Goal: Task Accomplishment & Management: Use online tool/utility

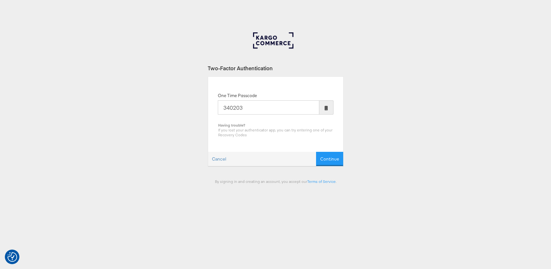
type input "340203"
click at [316, 152] on button "Continue" at bounding box center [329, 159] width 27 height 15
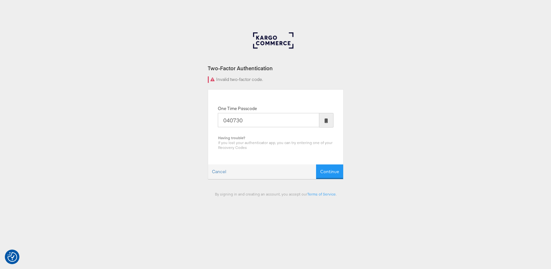
type input "040730"
click at [316, 164] on button "Continue" at bounding box center [329, 171] width 27 height 15
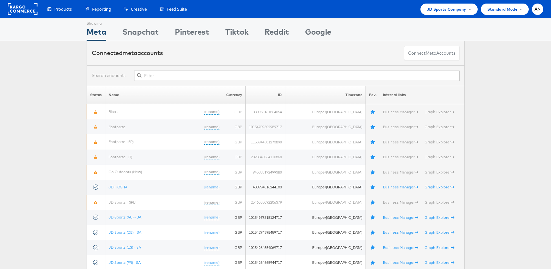
click at [459, 7] on span "JD Sports Company" at bounding box center [446, 9] width 39 height 7
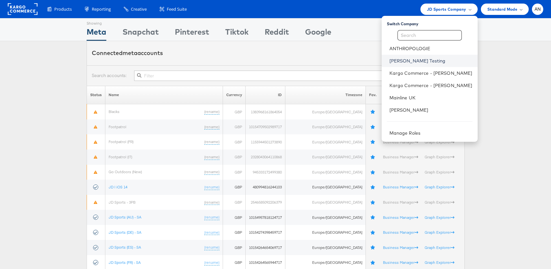
click at [441, 63] on link "[PERSON_NAME] Testing" at bounding box center [430, 61] width 83 height 6
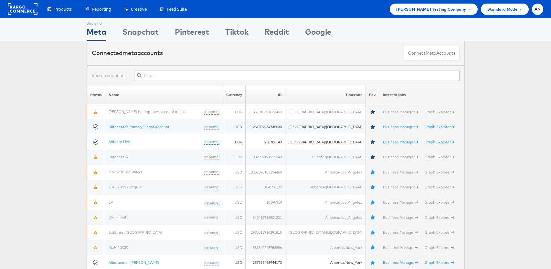
click at [444, 9] on span "[PERSON_NAME] Testing Company" at bounding box center [431, 9] width 70 height 7
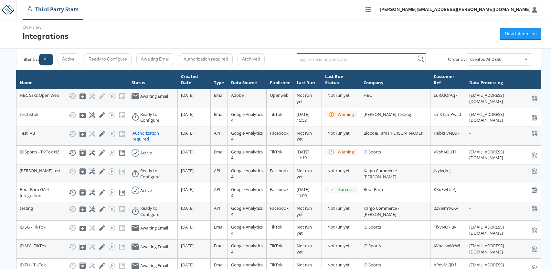
click at [319, 60] on input "search" at bounding box center [361, 59] width 129 height 12
type input "neiman"
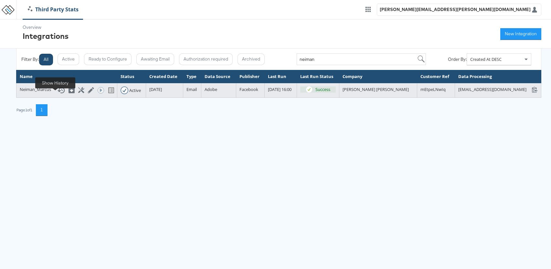
click at [57, 94] on icon at bounding box center [61, 90] width 8 height 8
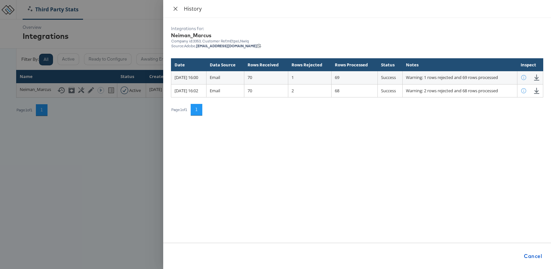
click at [177, 9] on icon "close" at bounding box center [175, 8] width 5 height 5
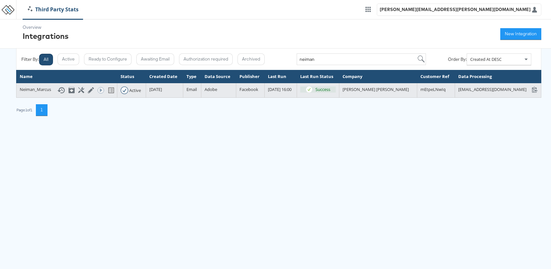
click at [37, 94] on div "Neiman_Marcus Show History Archive Configure Edit Integration Run ACE Workflow …" at bounding box center [67, 90] width 94 height 8
click at [88, 93] on icon at bounding box center [91, 90] width 6 height 6
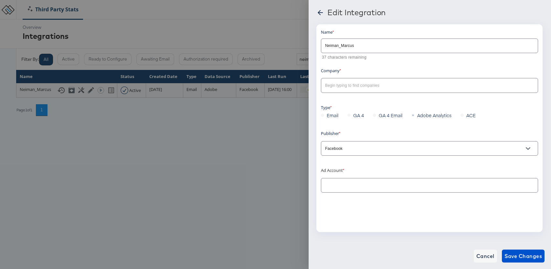
type input "Neiman Marcus: (ACT: 10152913642032847)"
type input "[PERSON_NAME] [PERSON_NAME]"
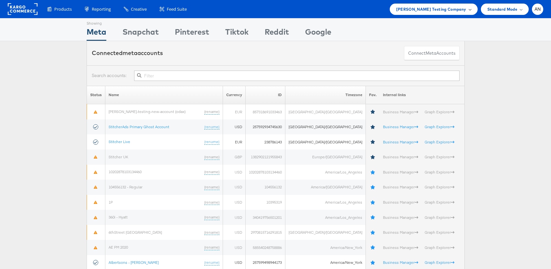
click at [445, 10] on span "Colin Clarke Testing Company" at bounding box center [431, 9] width 70 height 7
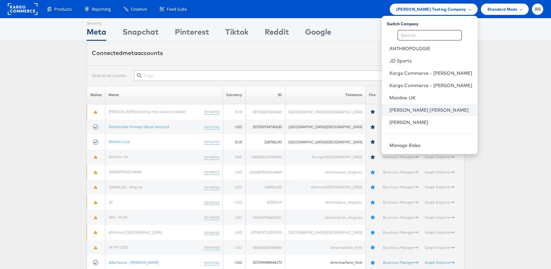
click at [409, 110] on link "[PERSON_NAME] [PERSON_NAME]" at bounding box center [430, 110] width 83 height 6
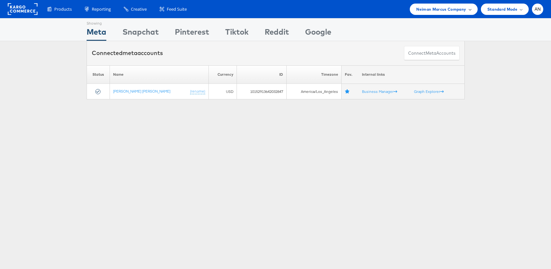
click at [437, 9] on span "Neiman Marcus Company" at bounding box center [441, 9] width 50 height 7
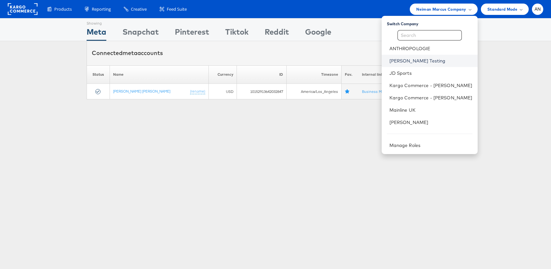
click at [425, 61] on link "[PERSON_NAME] Testing" at bounding box center [430, 61] width 83 height 6
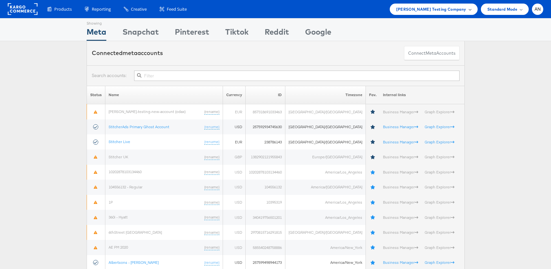
click at [443, 10] on span "Colin Clarke Testing Company" at bounding box center [431, 9] width 70 height 7
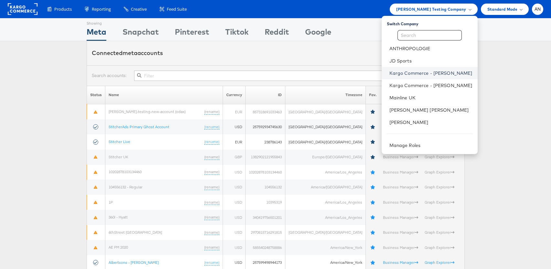
click at [447, 75] on link "Kargo Commerce - Anusha Narayanan" at bounding box center [430, 73] width 83 height 6
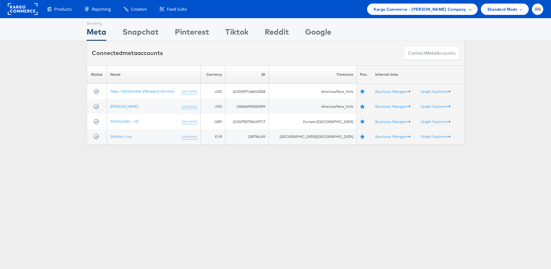
click at [403, 14] on div "Kargo Commerce - Anusha Narayanan Company" at bounding box center [422, 9] width 111 height 11
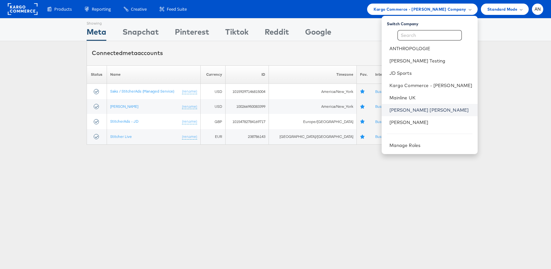
click at [419, 111] on link "[PERSON_NAME] [PERSON_NAME]" at bounding box center [430, 110] width 83 height 6
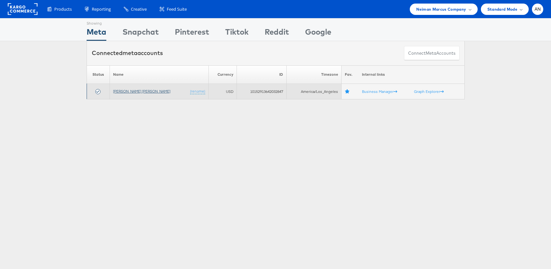
click at [136, 93] on link "[PERSON_NAME] [PERSON_NAME]" at bounding box center [141, 91] width 57 height 5
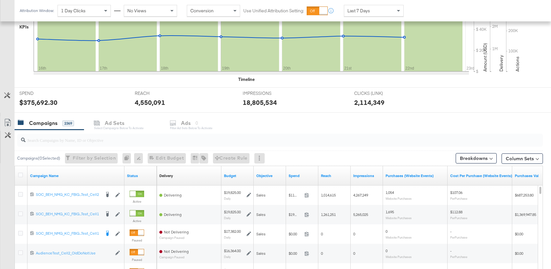
scroll to position [186, 0]
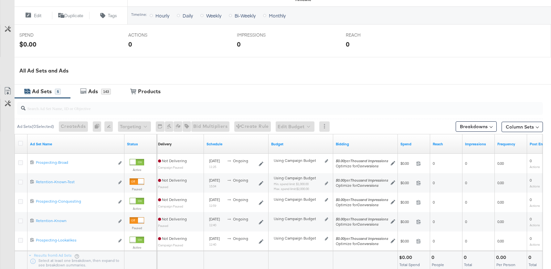
scroll to position [234, 0]
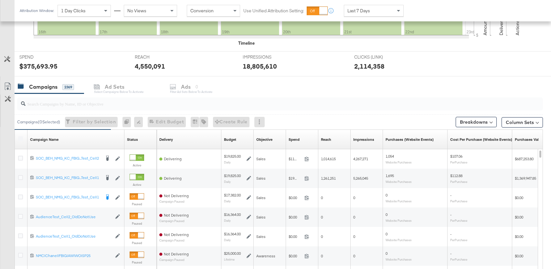
scroll to position [216, 0]
click at [8, 98] on icon at bounding box center [8, 99] width 6 height 6
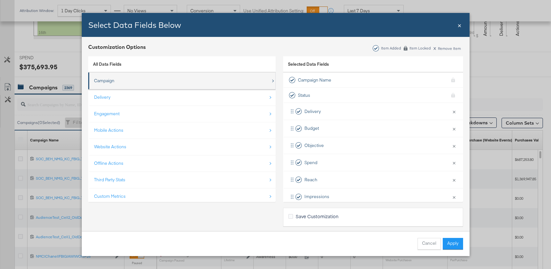
click at [123, 82] on div "Campaign" at bounding box center [182, 80] width 177 height 13
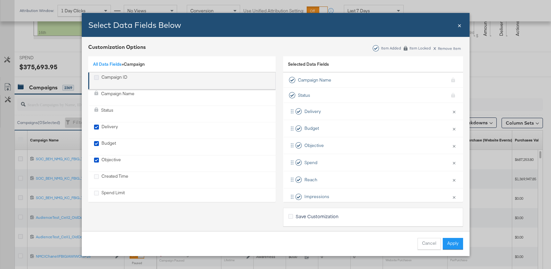
click at [95, 77] on icon "Campaign ID" at bounding box center [96, 77] width 5 height 5
click at [0, 0] on input "Campaign ID" at bounding box center [0, 0] width 0 height 0
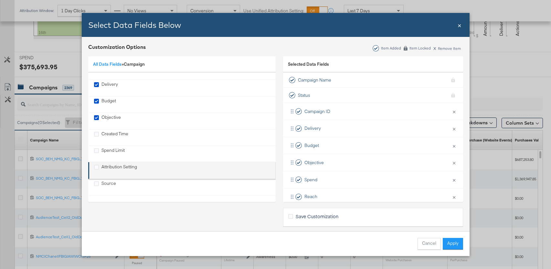
scroll to position [0, 0]
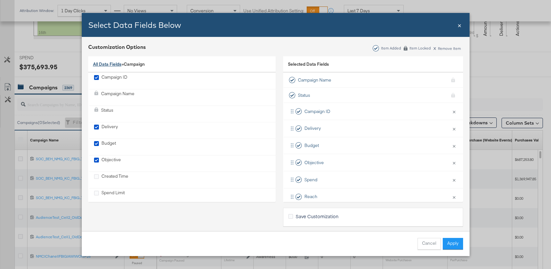
click at [105, 65] on link "All Data Fields" at bounding box center [107, 64] width 28 height 6
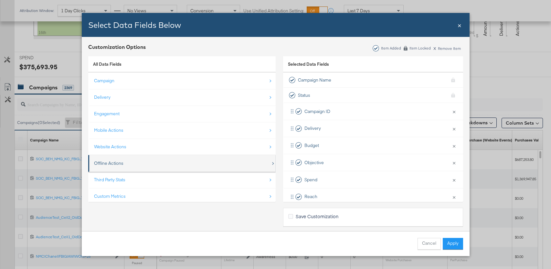
scroll to position [9, 0]
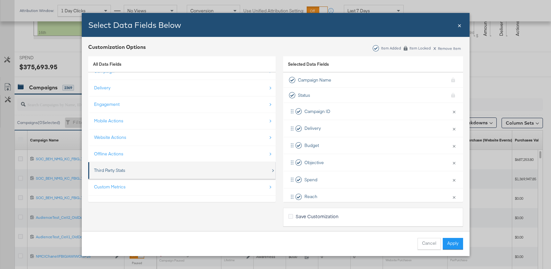
click at [121, 166] on div "Third Party Stats" at bounding box center [182, 169] width 177 height 13
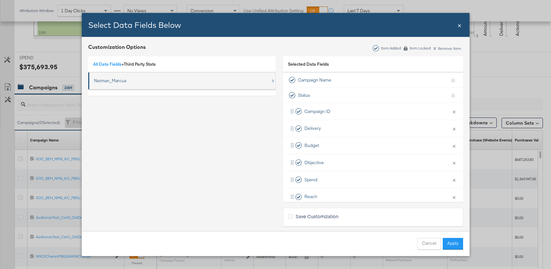
click at [148, 84] on div "Neiman_Marcus" at bounding box center [182, 80] width 177 height 13
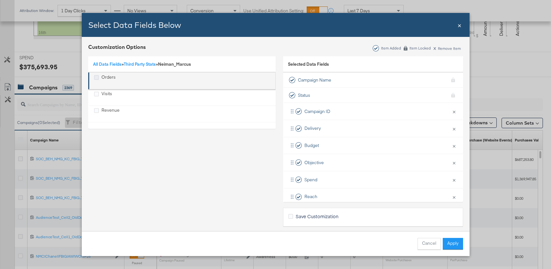
click at [97, 79] on icon "Orders" at bounding box center [96, 77] width 5 height 5
click at [0, 0] on input "Orders" at bounding box center [0, 0] width 0 height 0
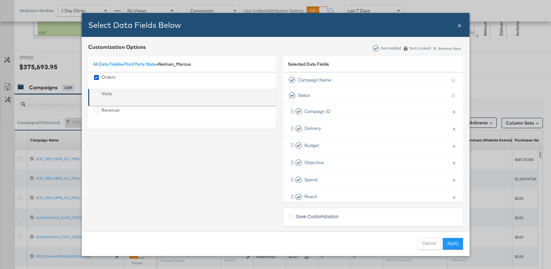
click at [97, 95] on icon "Visits" at bounding box center [96, 93] width 5 height 5
click at [0, 0] on input "Visits" at bounding box center [0, 0] width 0 height 0
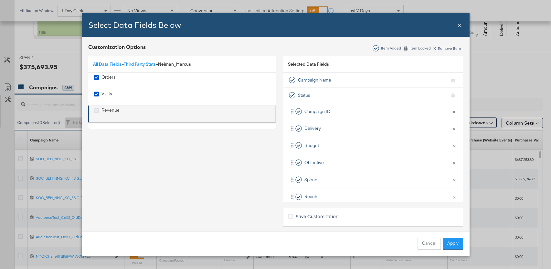
click at [98, 111] on icon "Revenue" at bounding box center [96, 110] width 5 height 5
click at [0, 0] on input "Revenue" at bounding box center [0, 0] width 0 height 0
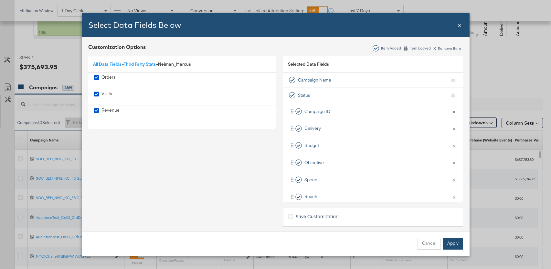
click at [453, 246] on button "Apply" at bounding box center [453, 243] width 20 height 12
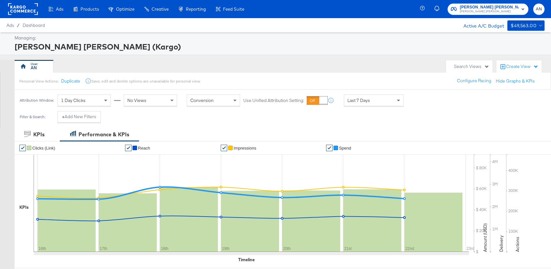
click at [357, 100] on span "Last 7 Days" at bounding box center [358, 100] width 23 height 6
click at [427, 97] on label "Start:" at bounding box center [421, 98] width 11 height 4
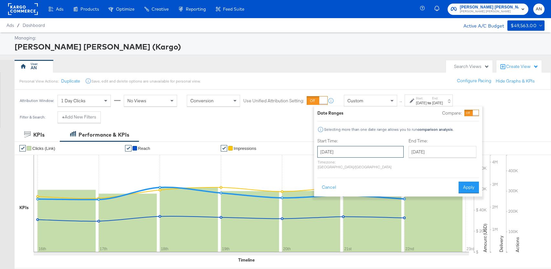
click at [357, 153] on input "September 23rd 2025" at bounding box center [360, 152] width 86 height 12
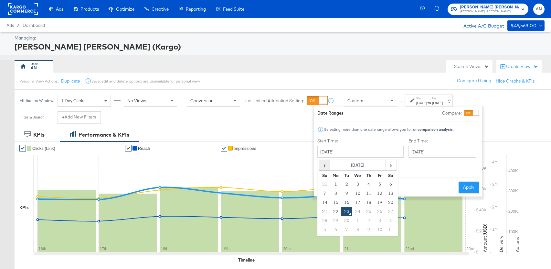
click at [323, 168] on span "‹" at bounding box center [325, 165] width 10 height 10
click at [325, 202] on td "11" at bounding box center [324, 202] width 11 height 9
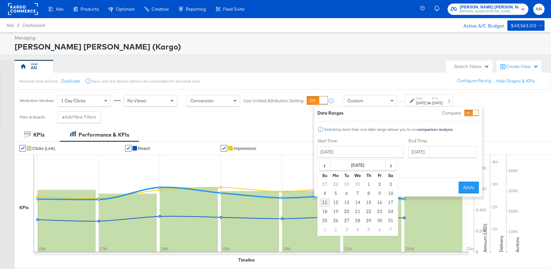
type input "May 11th 2025"
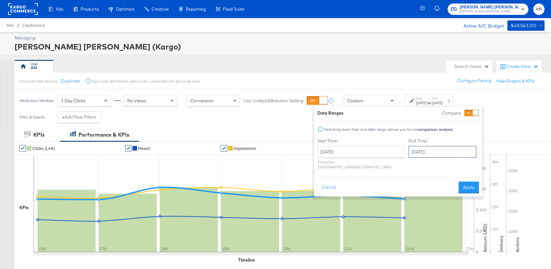
click at [414, 151] on input "September 23rd 2025" at bounding box center [442, 152] width 68 height 12
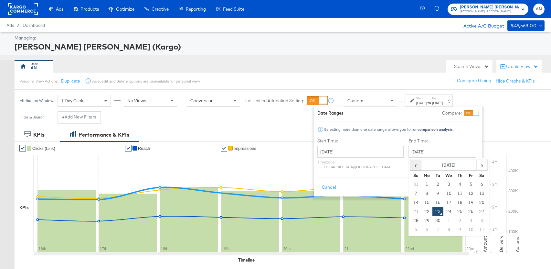
click at [411, 164] on span "‹" at bounding box center [416, 165] width 10 height 10
click at [476, 204] on td "17" at bounding box center [481, 202] width 11 height 9
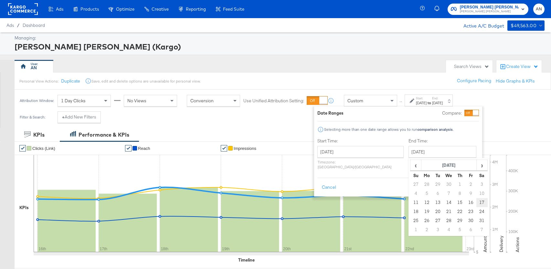
type input "May 17th 2025"
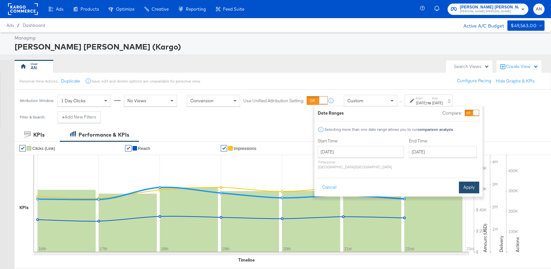
click at [470, 182] on button "Apply" at bounding box center [469, 187] width 20 height 12
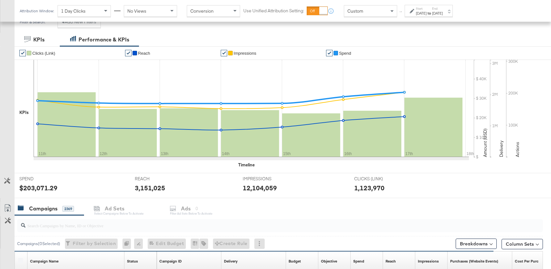
scroll to position [300, 0]
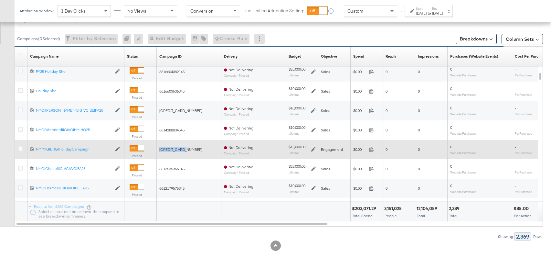
drag, startPoint x: 187, startPoint y: 149, endPoint x: 160, endPoint y: 151, distance: 26.9
click at [160, 151] on div "6614265079345" at bounding box center [188, 149] width 59 height 5
copy span "6614265079345"
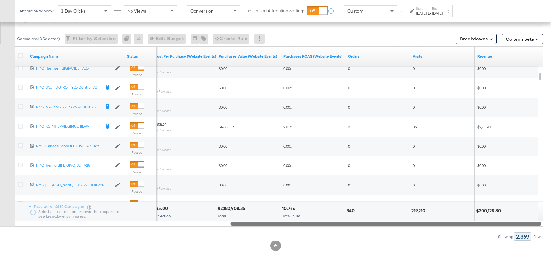
drag, startPoint x: 311, startPoint y: 224, endPoint x: 525, endPoint y: 220, distance: 213.6
click at [525, 220] on div "Campaign Name Status Cost Per Purchase (Website Events) Purchases Value (Websit…" at bounding box center [279, 136] width 528 height 180
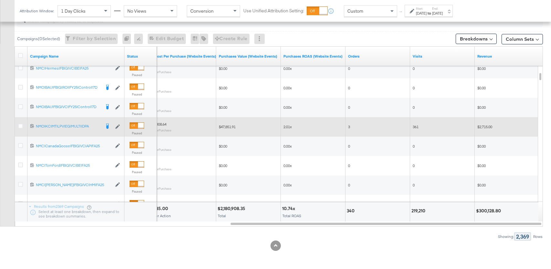
click at [359, 127] on div "3" at bounding box center [377, 126] width 59 height 5
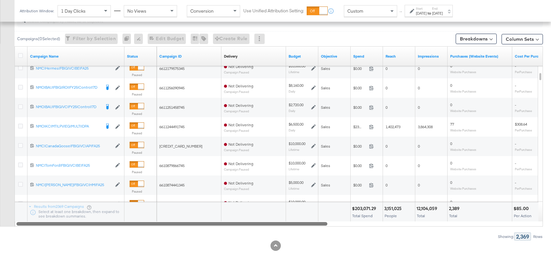
drag, startPoint x: 282, startPoint y: 225, endPoint x: 40, endPoint y: 234, distance: 242.8
click at [40, 234] on div "Campaigns ( 0 Selected) Filter by Selection Filter 0 campaigns 0 Rename 0 campa…" at bounding box center [271, 125] width 543 height 230
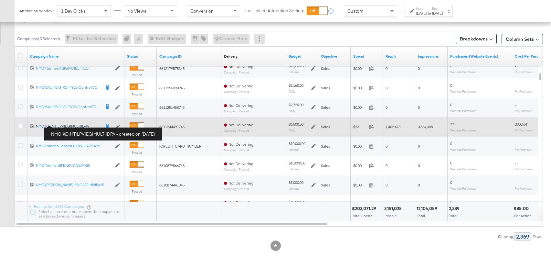
click at [77, 125] on div "NMO|KC|MT|LPV|EG|MULTI|DPA NMO|KC|MT|LPV|EG|MULTI|DPA" at bounding box center [68, 125] width 65 height 5
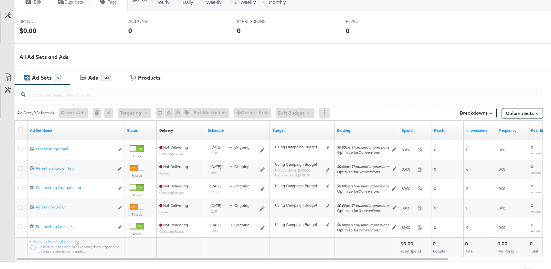
scroll to position [252, 0]
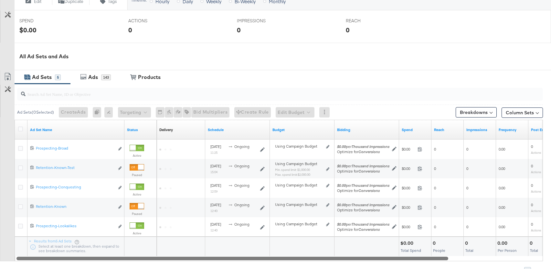
drag, startPoint x: 440, startPoint y: 258, endPoint x: 383, endPoint y: 254, distance: 56.7
click at [383, 254] on div "Ad Set Name Status Delivery Sorting Unavailable Schedule Budget Bidding Spend R…" at bounding box center [279, 190] width 528 height 141
click at [92, 79] on div "Ads" at bounding box center [93, 76] width 10 height 7
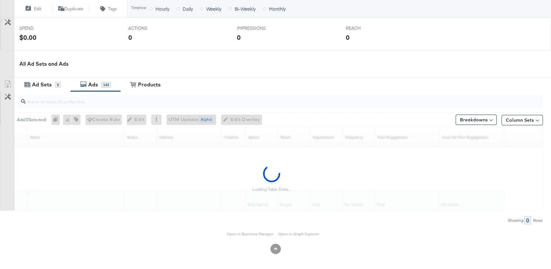
scroll to position [244, 0]
click at [7, 95] on icon at bounding box center [8, 96] width 6 height 6
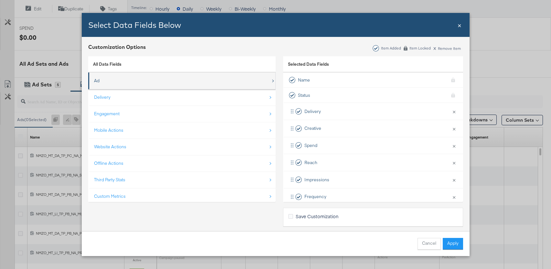
click at [101, 79] on div "Ad" at bounding box center [182, 80] width 177 height 13
click at [100, 80] on div "Ad" at bounding box center [182, 80] width 177 height 13
click at [96, 79] on div "Ad" at bounding box center [96, 81] width 5 height 6
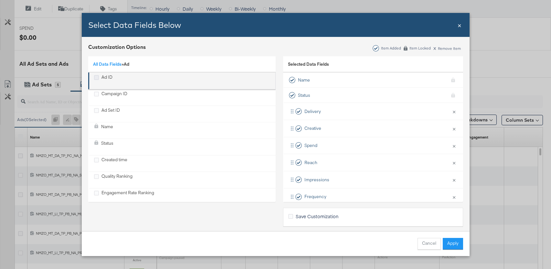
click at [96, 78] on icon "Ad ID" at bounding box center [96, 77] width 5 height 5
click at [0, 0] on input "Ad ID" at bounding box center [0, 0] width 0 height 0
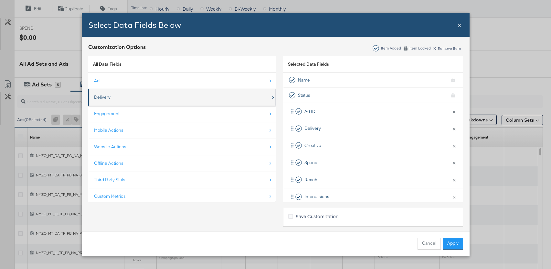
click at [97, 91] on div "Delivery" at bounding box center [182, 96] width 177 height 13
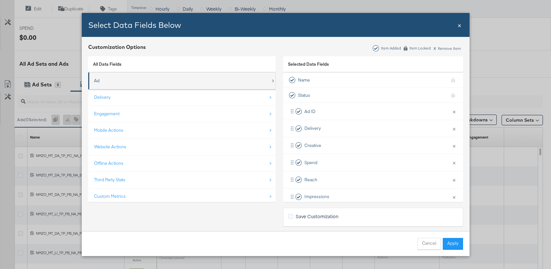
click at [100, 83] on div "Ad" at bounding box center [182, 80] width 177 height 13
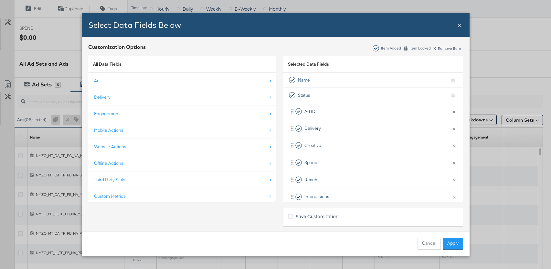
click at [97, 93] on div "Delivery" at bounding box center [182, 96] width 177 height 13
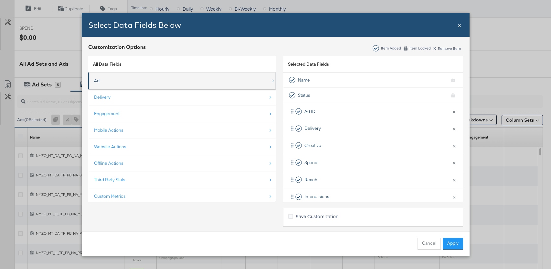
click at [96, 79] on div "Ad" at bounding box center [96, 81] width 5 height 6
click at [102, 80] on div "Ad" at bounding box center [182, 80] width 177 height 13
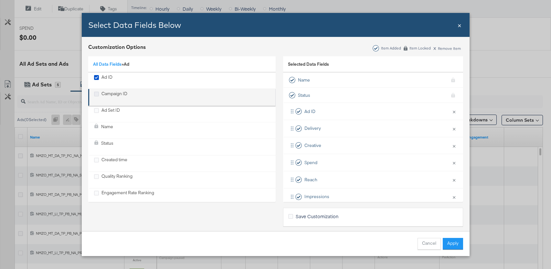
click at [96, 94] on icon "Campaign ID" at bounding box center [96, 93] width 5 height 5
click at [0, 0] on input "Campaign ID" at bounding box center [0, 0] width 0 height 0
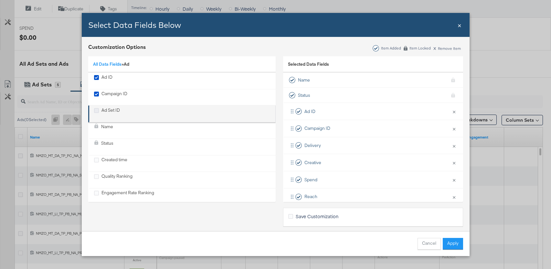
click at [98, 109] on icon "Ad Set ID" at bounding box center [96, 110] width 5 height 5
click at [0, 0] on input "Ad Set ID" at bounding box center [0, 0] width 0 height 0
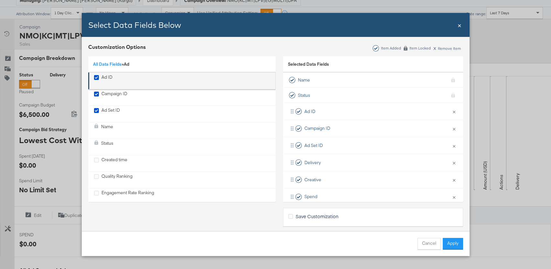
scroll to position [23, 0]
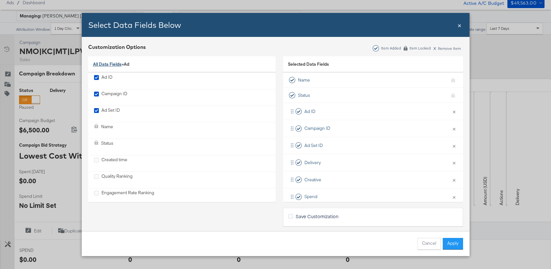
click at [111, 65] on link "All Data Fields" at bounding box center [107, 64] width 28 height 6
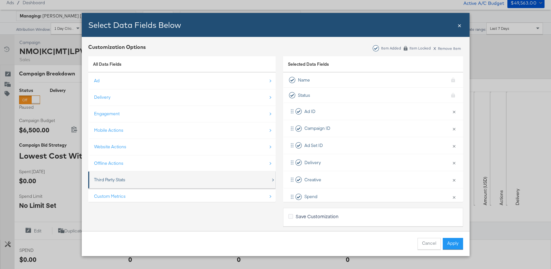
click at [113, 175] on div "Third Party Stats" at bounding box center [182, 179] width 177 height 13
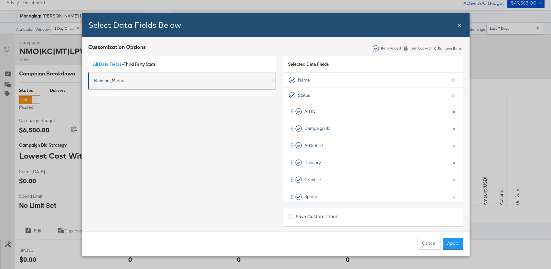
click at [118, 83] on div "Neiman_Marcus" at bounding box center [110, 81] width 33 height 6
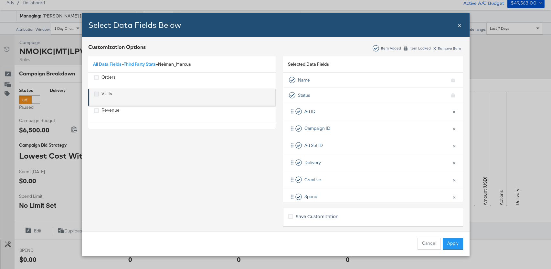
drag, startPoint x: 95, startPoint y: 78, endPoint x: 96, endPoint y: 95, distance: 17.8
click at [95, 78] on icon "Orders" at bounding box center [96, 77] width 5 height 5
click at [0, 0] on input "Orders" at bounding box center [0, 0] width 0 height 0
click at [96, 95] on icon "Visits" at bounding box center [96, 93] width 5 height 5
click at [0, 0] on input "Visits" at bounding box center [0, 0] width 0 height 0
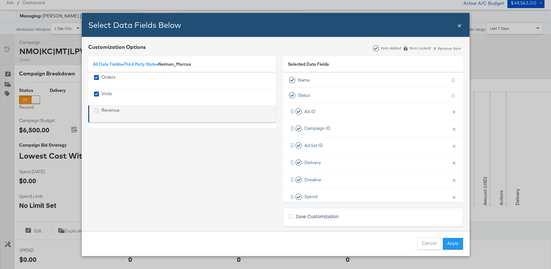
click at [98, 109] on icon "Revenue" at bounding box center [96, 110] width 5 height 5
click at [0, 0] on input "Revenue" at bounding box center [0, 0] width 0 height 0
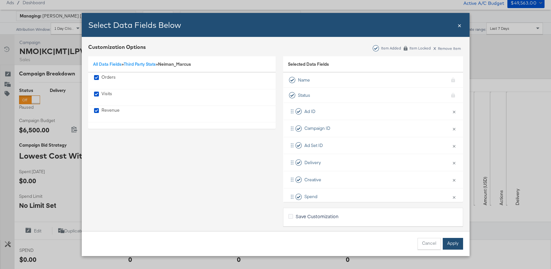
click at [455, 241] on button "Apply" at bounding box center [453, 243] width 20 height 12
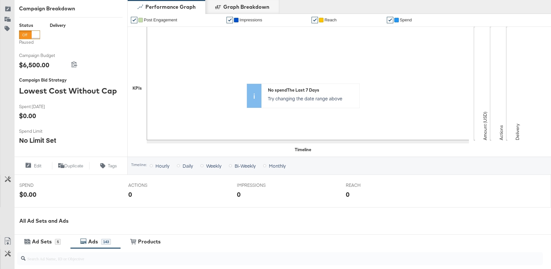
scroll to position [0, 0]
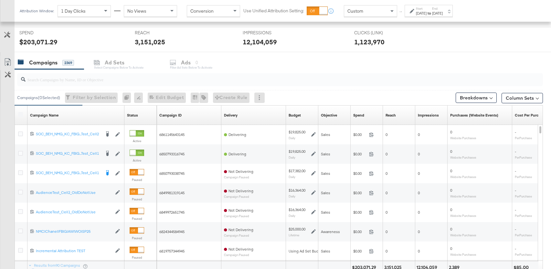
scroll to position [242, 0]
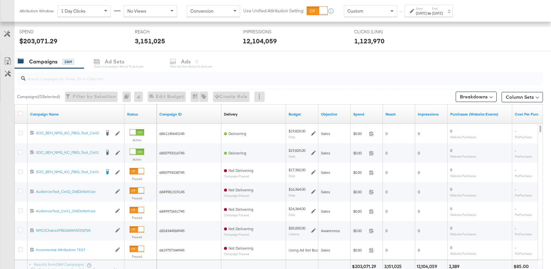
click at [190, 63] on div "Campaigns 2369 Ad Sets Select Campaigns below to activate Ads 0 Filter Ad Sets …" at bounding box center [283, 62] width 536 height 14
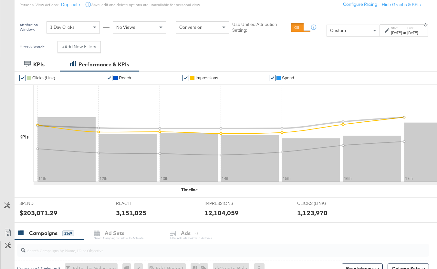
scroll to position [0, 0]
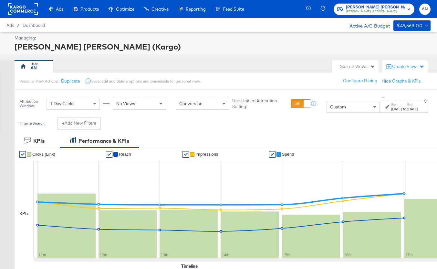
click at [385, 107] on icon at bounding box center [387, 106] width 5 height 5
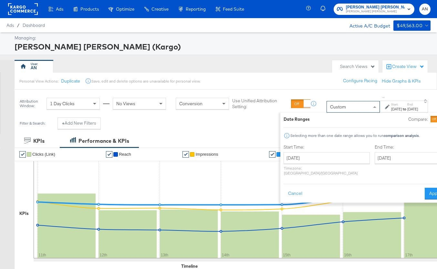
click at [339, 109] on div "Custom" at bounding box center [353, 106] width 53 height 11
click at [373, 107] on span at bounding box center [374, 107] width 3 height 2
drag, startPoint x: 278, startPoint y: 190, endPoint x: 289, endPoint y: 169, distance: 24.0
click at [284, 189] on button "Cancel" at bounding box center [295, 193] width 23 height 12
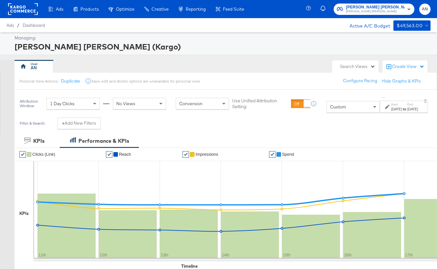
click at [347, 107] on div "Custom" at bounding box center [353, 106] width 53 height 11
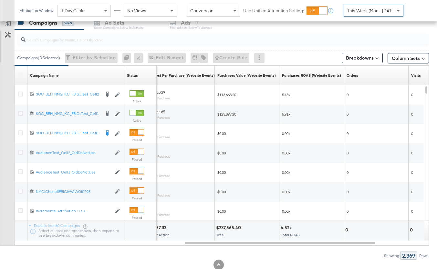
scroll to position [299, 0]
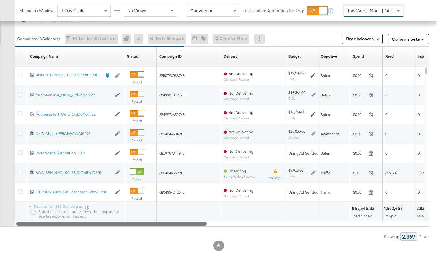
drag, startPoint x: 336, startPoint y: 224, endPoint x: 169, endPoint y: 224, distance: 167.4
click at [169, 224] on div at bounding box center [111, 222] width 190 height 5
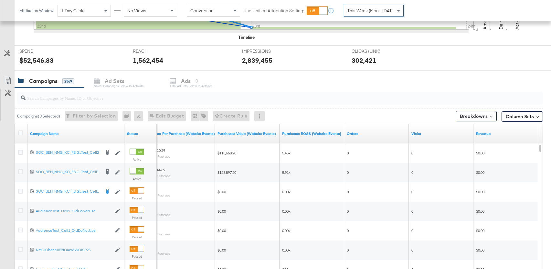
scroll to position [213, 0]
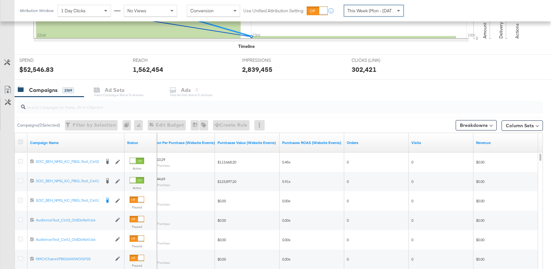
click at [21, 141] on icon at bounding box center [20, 141] width 5 height 5
click at [0, 0] on input "checkbox" at bounding box center [0, 0] width 0 height 0
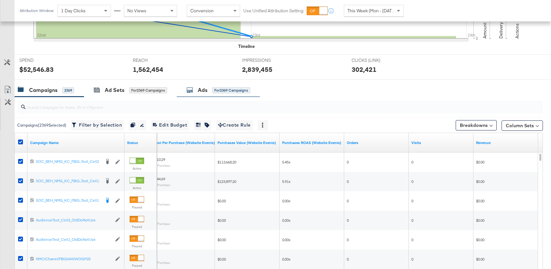
click at [202, 93] on div "Ads" at bounding box center [203, 89] width 10 height 7
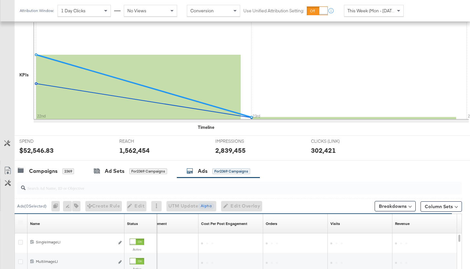
scroll to position [195, 0]
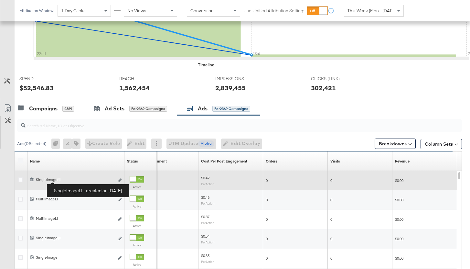
click at [45, 181] on div "SingleImageLI SingleImageLI" at bounding box center [75, 179] width 79 height 5
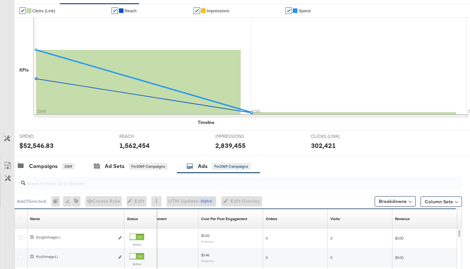
scroll to position [157, 0]
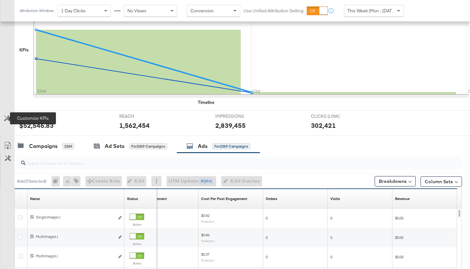
click at [7, 118] on icon at bounding box center [7, 118] width 6 height 6
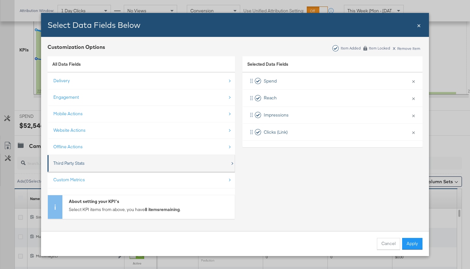
click at [76, 163] on div "Third Party Stats" at bounding box center [68, 163] width 31 height 6
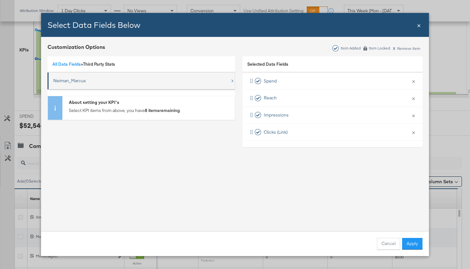
click at [76, 81] on div "Neiman_Marcus" at bounding box center [69, 81] width 33 height 6
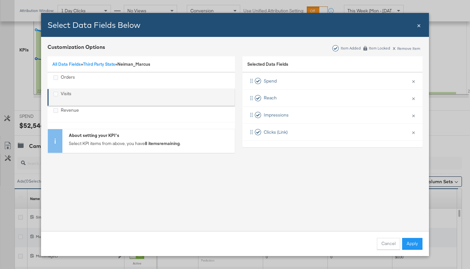
drag, startPoint x: 56, startPoint y: 79, endPoint x: 54, endPoint y: 91, distance: 12.3
click at [56, 79] on icon "Orders" at bounding box center [55, 77] width 5 height 5
click at [0, 0] on input "Orders" at bounding box center [0, 0] width 0 height 0
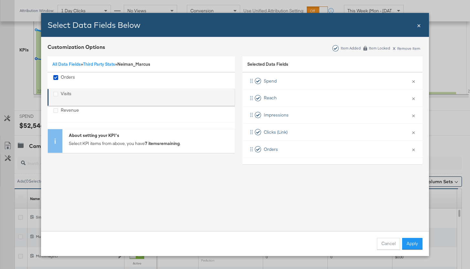
drag, startPoint x: 55, startPoint y: 91, endPoint x: 55, endPoint y: 102, distance: 10.7
click at [55, 91] on label "Visits" at bounding box center [55, 93] width 5 height 6
click at [0, 0] on input "Visits" at bounding box center [0, 0] width 0 height 0
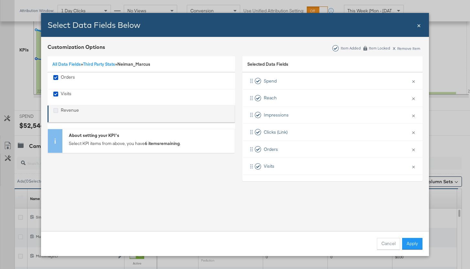
click at [56, 109] on icon "Revenue" at bounding box center [55, 110] width 5 height 5
click at [0, 0] on input "Revenue" at bounding box center [0, 0] width 0 height 0
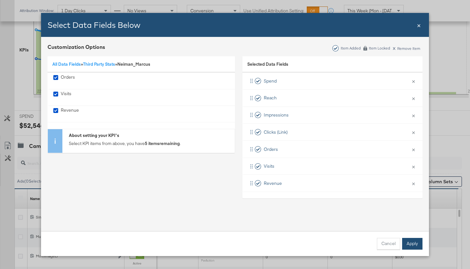
click at [412, 241] on button "Apply" at bounding box center [412, 243] width 20 height 12
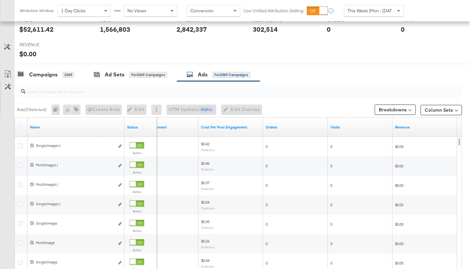
scroll to position [337, 0]
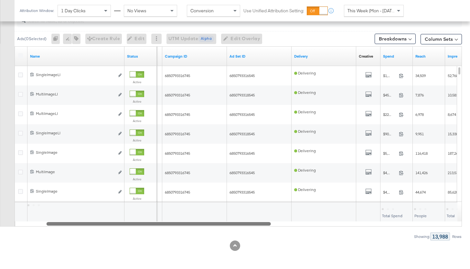
drag, startPoint x: 294, startPoint y: 223, endPoint x: 106, endPoint y: 224, distance: 188.7
click at [104, 225] on div at bounding box center [159, 222] width 224 height 5
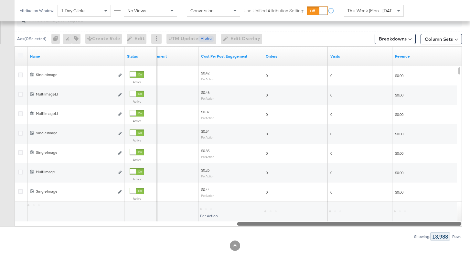
drag, startPoint x: 251, startPoint y: 222, endPoint x: 452, endPoint y: 217, distance: 201.4
click at [452, 217] on div "Name Status Post Engagement Cost Per Post Engagement Orders Visits Revenue 6850…" at bounding box center [238, 136] width 447 height 180
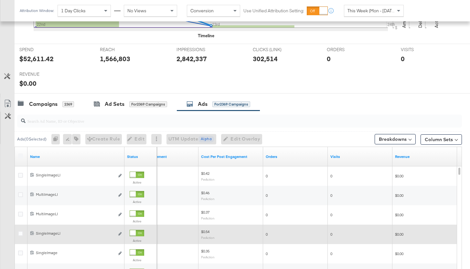
scroll to position [239, 0]
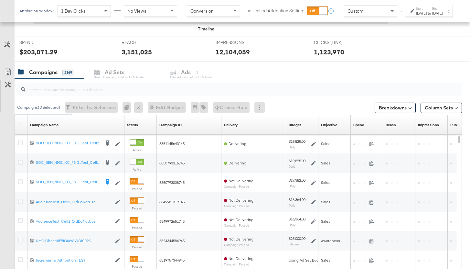
scroll to position [215, 0]
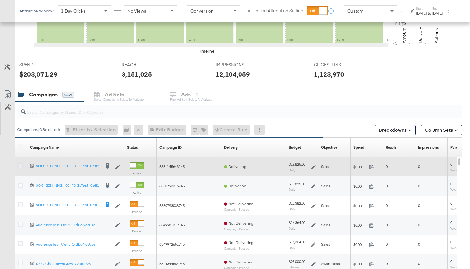
click at [20, 165] on icon at bounding box center [20, 165] width 5 height 5
click at [0, 0] on input "checkbox" at bounding box center [0, 0] width 0 height 0
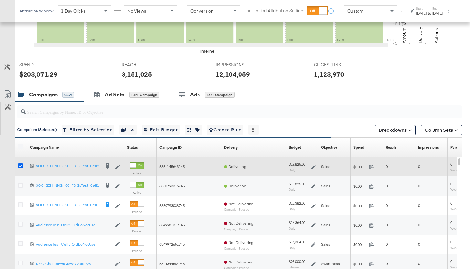
click at [19, 165] on icon at bounding box center [20, 165] width 5 height 5
click at [0, 0] on input "checkbox" at bounding box center [0, 0] width 0 height 0
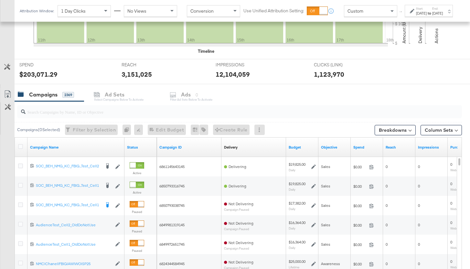
click at [466, 212] on div "KPIs Performance & KPIs Customize KPIs ✔ Clicks (Link) ✔ Reach ✔ Impressions ✔ …" at bounding box center [235, 139] width 470 height 440
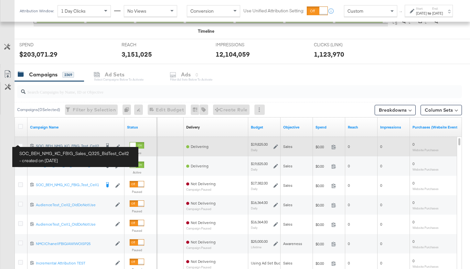
scroll to position [222, 0]
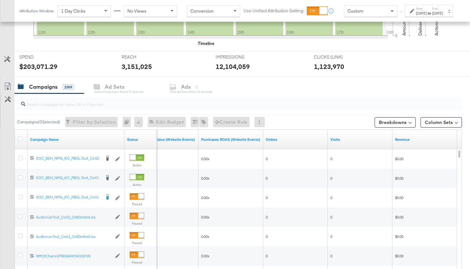
click at [461, 4] on div "Attribution Window: 1 Day Clicks No Views Conversion Use Unified Attribution Se…" at bounding box center [238, 11] width 446 height 22
click at [469, 41] on div "Timeline" at bounding box center [242, 43] width 455 height 6
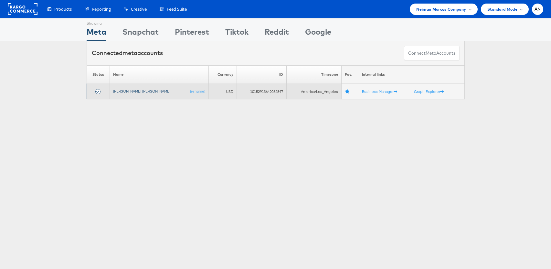
click at [130, 90] on link "[PERSON_NAME] [PERSON_NAME]" at bounding box center [141, 91] width 57 height 5
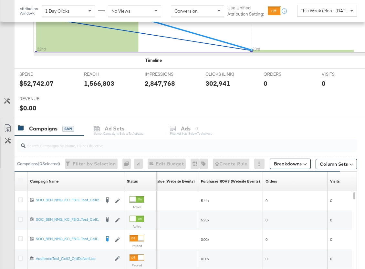
scroll to position [204, 0]
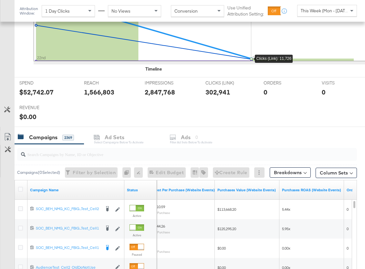
click at [365, 100] on div "VISITS VISITS 0" at bounding box center [346, 89] width 58 height 25
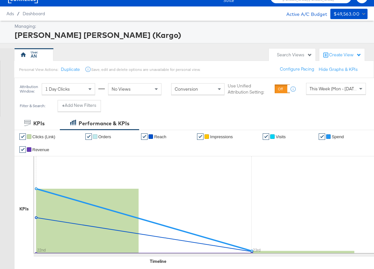
scroll to position [0, 0]
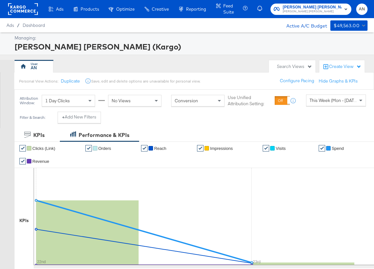
click at [330, 102] on span "This Week (Mon - Today)" at bounding box center [333, 100] width 49 height 6
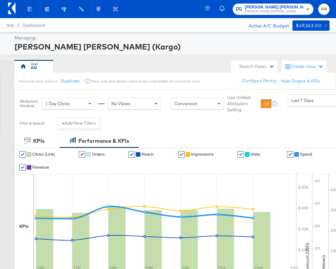
click at [299, 101] on span "Last 7 Days" at bounding box center [302, 100] width 23 height 6
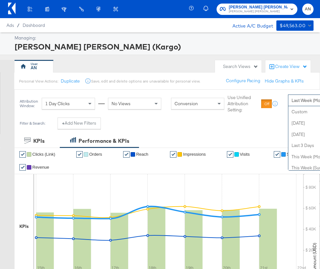
click at [303, 101] on span "Last Week (Mon - Sun)" at bounding box center [313, 100] width 44 height 6
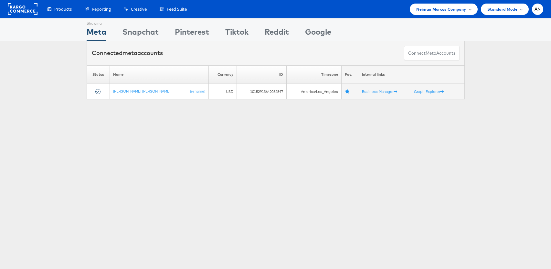
click at [435, 8] on span "Neiman Marcus Company" at bounding box center [441, 9] width 50 height 7
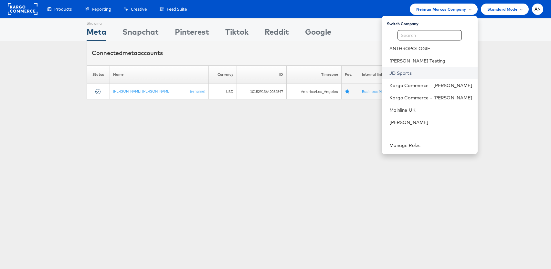
click at [414, 72] on link "JD Sports" at bounding box center [430, 73] width 83 height 6
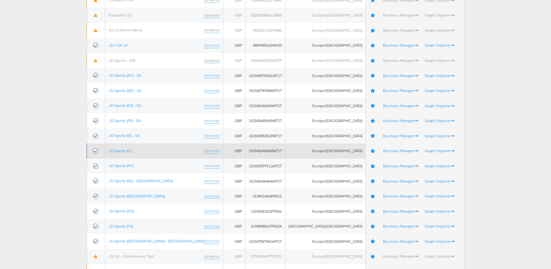
scroll to position [143, 0]
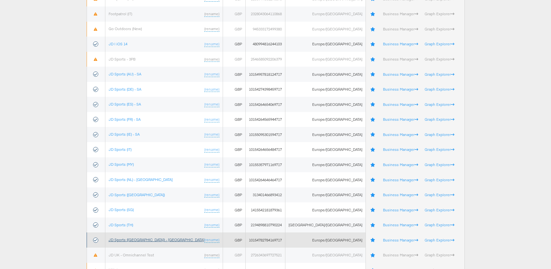
click at [133, 238] on link "JD Sports ([GEOGRAPHIC_DATA]) - [GEOGRAPHIC_DATA]" at bounding box center [157, 239] width 96 height 5
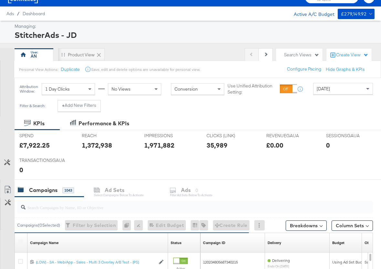
scroll to position [13, 0]
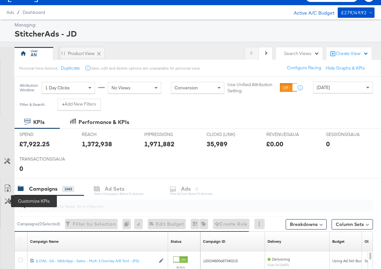
click at [7, 199] on icon at bounding box center [8, 201] width 6 height 6
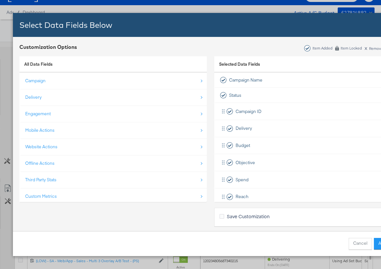
click at [5, 161] on div "Select Data Fields Below Close × Customization Options Item Added Item Locked x…" at bounding box center [190, 134] width 381 height 269
click at [363, 240] on button "Cancel" at bounding box center [360, 243] width 23 height 12
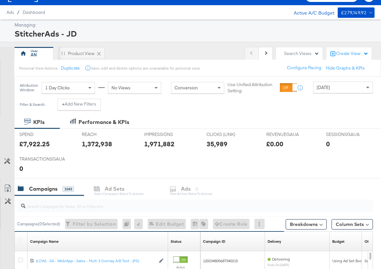
click at [10, 163] on button "Customize KPIs" at bounding box center [7, 160] width 15 height 11
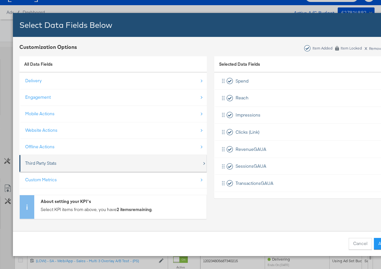
click at [38, 167] on div "Third Party Stats" at bounding box center [113, 162] width 177 height 13
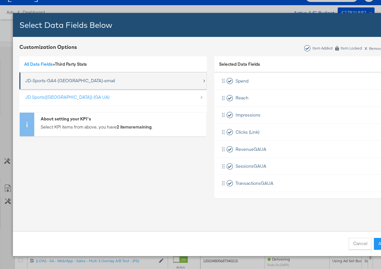
click at [66, 82] on div "JD-Sports-GA4-[GEOGRAPHIC_DATA]-email" at bounding box center [70, 81] width 90 height 6
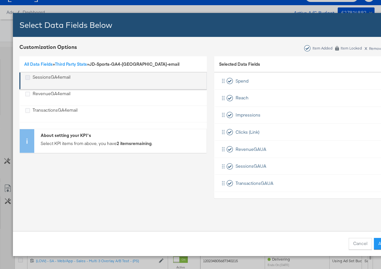
click at [27, 77] on icon "SessionsGA4email" at bounding box center [27, 77] width 5 height 5
click at [0, 0] on input "SessionsGA4email" at bounding box center [0, 0] width 0 height 0
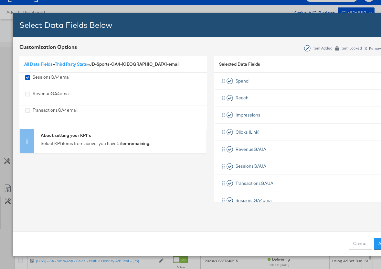
drag, startPoint x: 26, startPoint y: 94, endPoint x: 26, endPoint y: 103, distance: 9.0
click at [26, 94] on icon "RevenueGA4email" at bounding box center [27, 93] width 5 height 5
click at [0, 0] on input "RevenueGA4email" at bounding box center [0, 0] width 0 height 0
click at [29, 109] on ul "SessionsGA4email RevenueGA4email TransactionsGA4email" at bounding box center [112, 97] width 187 height 50
click at [30, 106] on ul "SessionsGA4email RevenueGA4email TransactionsGA4email" at bounding box center [112, 97] width 187 height 50
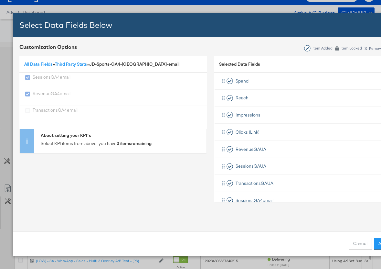
click at [28, 94] on ul "SessionsGA4email RevenueGA4email TransactionsGA4email" at bounding box center [112, 97] width 187 height 50
click at [28, 83] on ul "SessionsGA4email RevenueGA4email TransactionsGA4email" at bounding box center [112, 97] width 187 height 50
click at [68, 65] on link "Third Party Stats" at bounding box center [71, 64] width 32 height 6
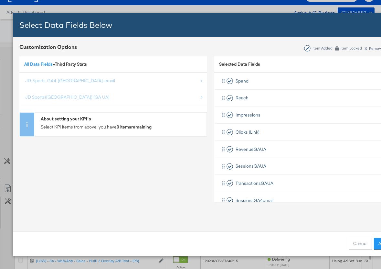
click at [63, 80] on ul "JD-Sports-GA4-[GEOGRAPHIC_DATA]-email JD Sports([GEOGRAPHIC_DATA]) ([GEOGRAPHIC…" at bounding box center [112, 88] width 187 height 33
click at [45, 63] on link "All Data Fields" at bounding box center [38, 64] width 28 height 6
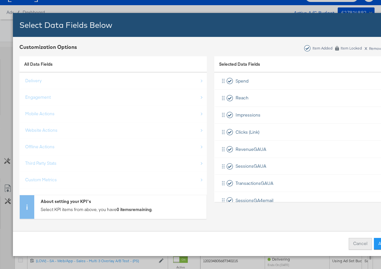
click at [358, 243] on button "Cancel" at bounding box center [360, 243] width 23 height 12
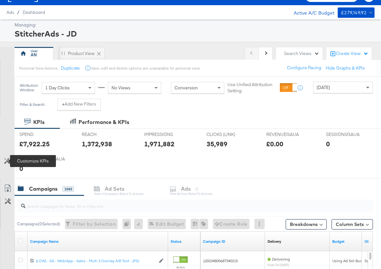
click at [10, 162] on icon at bounding box center [7, 161] width 6 height 6
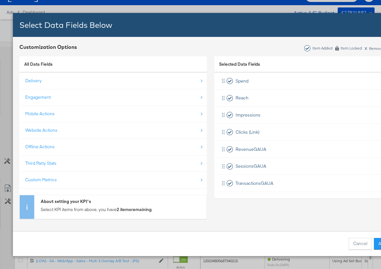
click at [52, 159] on div "Third Party Stats" at bounding box center [113, 162] width 177 height 13
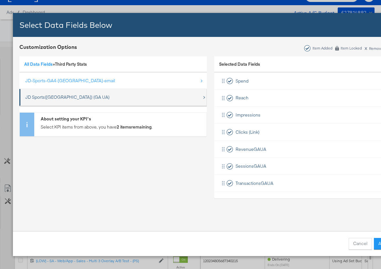
click at [69, 96] on div "JD Sports([GEOGRAPHIC_DATA]) (GA UA)" at bounding box center [67, 97] width 84 height 6
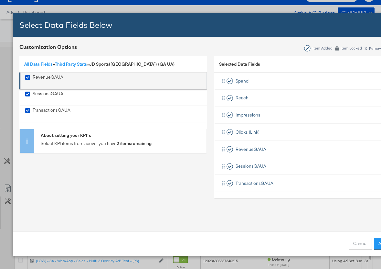
click at [27, 78] on icon "RevenueGAUA" at bounding box center [27, 77] width 5 height 5
click at [0, 0] on input "RevenueGAUA" at bounding box center [0, 0] width 0 height 0
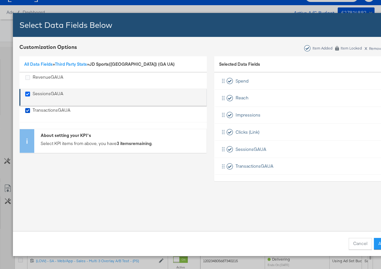
click at [26, 93] on icon "SessionsGAUA" at bounding box center [27, 93] width 5 height 5
click at [0, 0] on input "SessionsGAUA" at bounding box center [0, 0] width 0 height 0
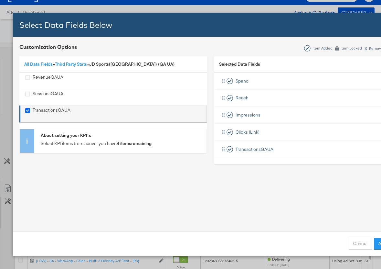
click at [27, 111] on icon "TransactionsGAUA" at bounding box center [27, 110] width 5 height 5
click at [0, 0] on input "TransactionsGAUA" at bounding box center [0, 0] width 0 height 0
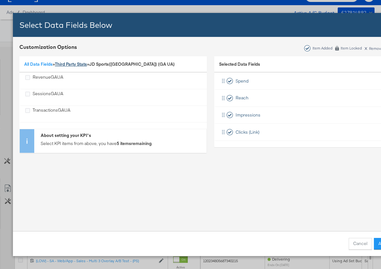
click at [70, 64] on link "Third Party Stats" at bounding box center [71, 64] width 32 height 6
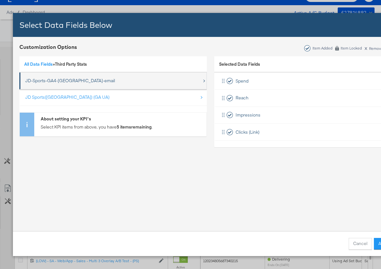
click at [50, 83] on div "JD-Sports-GA4-[GEOGRAPHIC_DATA]-email" at bounding box center [70, 81] width 90 height 6
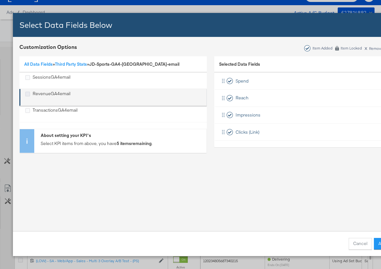
drag, startPoint x: 27, startPoint y: 78, endPoint x: 28, endPoint y: 94, distance: 16.5
click at [27, 78] on icon "SessionsGA4email" at bounding box center [27, 77] width 5 height 5
click at [0, 0] on input "SessionsGA4email" at bounding box center [0, 0] width 0 height 0
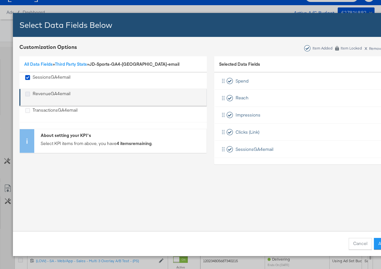
click at [28, 95] on icon "RevenueGA4email" at bounding box center [27, 93] width 5 height 5
click at [0, 0] on input "RevenueGA4email" at bounding box center [0, 0] width 0 height 0
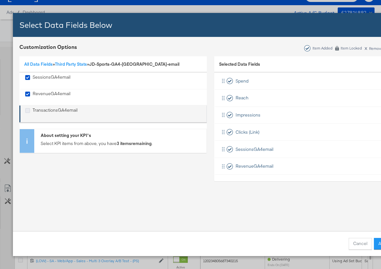
click at [29, 110] on icon "TransactionsGA4email" at bounding box center [27, 110] width 5 height 5
click at [0, 0] on input "TransactionsGA4email" at bounding box center [0, 0] width 0 height 0
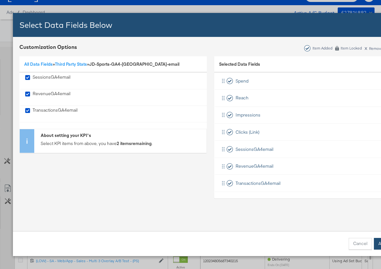
click at [379, 246] on button "Apply" at bounding box center [384, 243] width 20 height 12
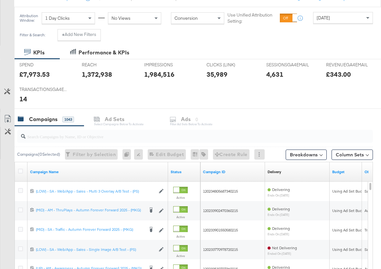
scroll to position [83, 0]
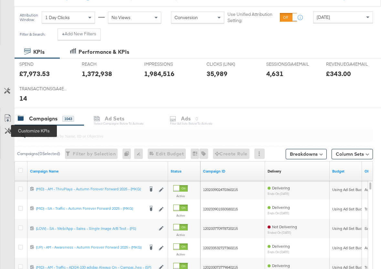
click at [7, 130] on icon at bounding box center [8, 131] width 6 height 6
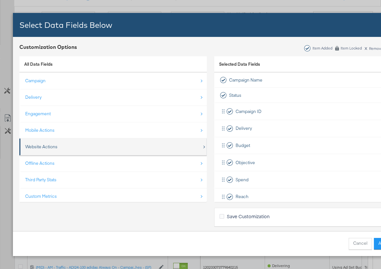
scroll to position [9, 0]
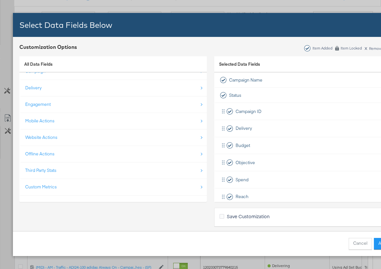
click at [56, 169] on div "Third Party Stats" at bounding box center [40, 170] width 31 height 6
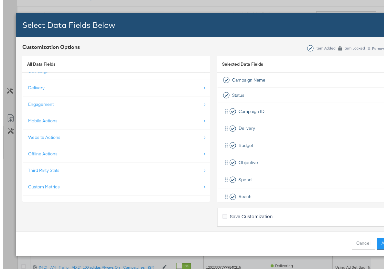
scroll to position [0, 0]
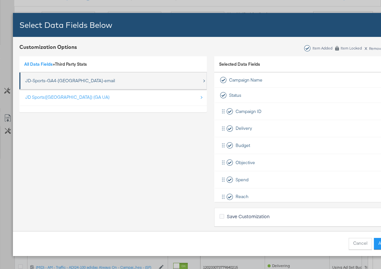
click at [42, 81] on div "JD-Sports-GA4-[GEOGRAPHIC_DATA]-email" at bounding box center [70, 81] width 90 height 6
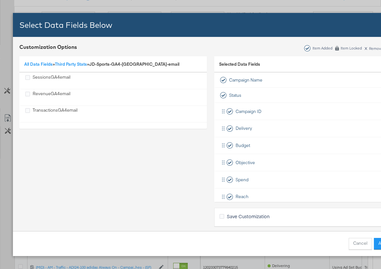
drag, startPoint x: 73, startPoint y: 61, endPoint x: 69, endPoint y: 72, distance: 11.2
click at [73, 61] on link "Third Party Stats" at bounding box center [71, 64] width 32 height 6
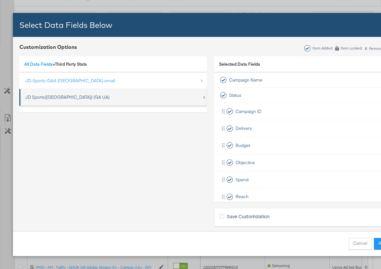
click at [46, 96] on div "JD Sports([GEOGRAPHIC_DATA]) (GA UA)" at bounding box center [67, 97] width 84 height 6
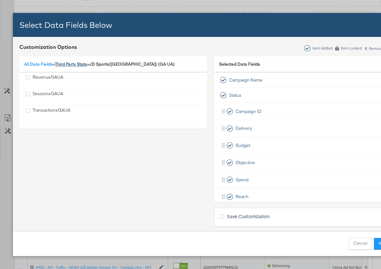
click at [76, 64] on link "Third Party Stats" at bounding box center [71, 64] width 32 height 6
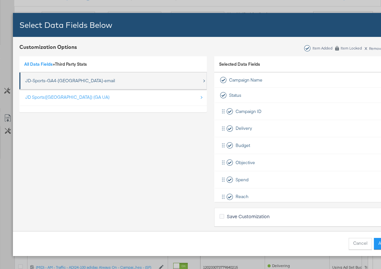
click at [70, 83] on div "JD-Sports-GA4-[GEOGRAPHIC_DATA]-email" at bounding box center [70, 81] width 90 height 6
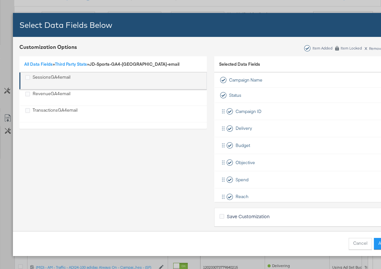
click at [30, 79] on div "SessionsGA4email" at bounding box center [47, 80] width 45 height 13
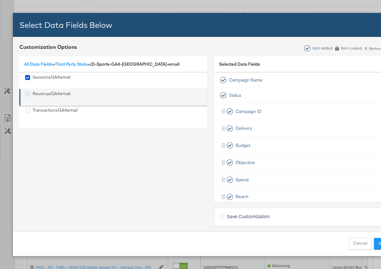
click at [29, 94] on icon "RevenueGA4email" at bounding box center [27, 93] width 5 height 5
click at [0, 0] on input "RevenueGA4email" at bounding box center [0, 0] width 0 height 0
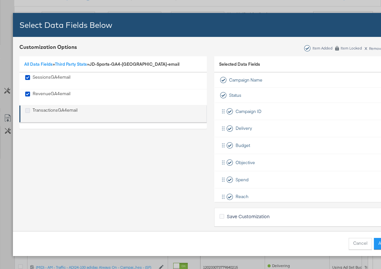
click at [30, 110] on icon "TransactionsGA4email" at bounding box center [27, 110] width 5 height 5
click at [0, 0] on input "TransactionsGA4email" at bounding box center [0, 0] width 0 height 0
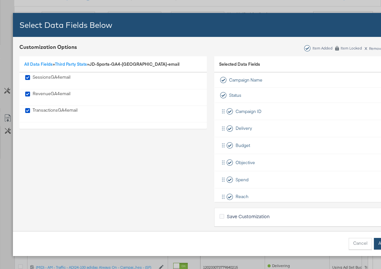
click at [378, 245] on button "Apply" at bounding box center [384, 243] width 20 height 12
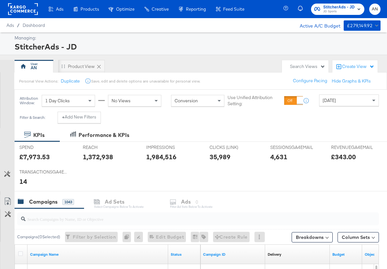
click at [342, 103] on div "[DATE]" at bounding box center [348, 100] width 59 height 11
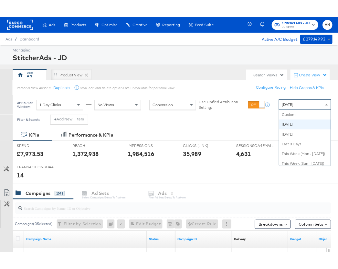
scroll to position [11, 0]
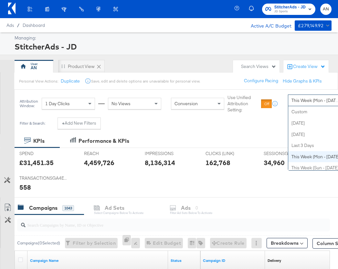
click at [307, 103] on div "This Week (Mon - [DATE])" at bounding box center [317, 100] width 59 height 11
click at [314, 100] on span "This Week (Mon - [DATE])" at bounding box center [315, 100] width 49 height 6
